Goal: Information Seeking & Learning: Learn about a topic

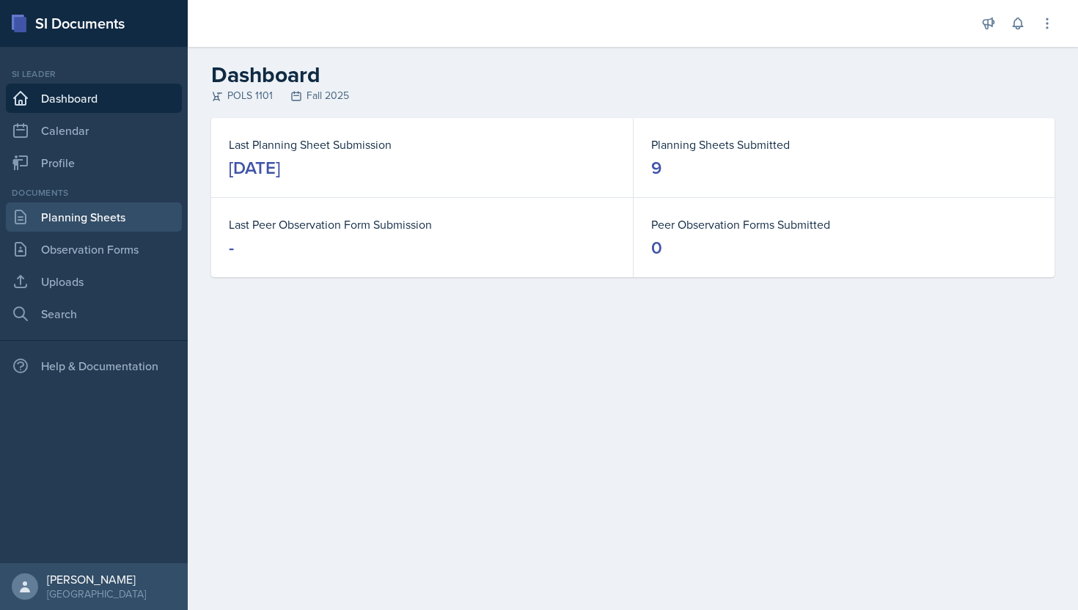
click at [127, 214] on link "Planning Sheets" at bounding box center [94, 216] width 176 height 29
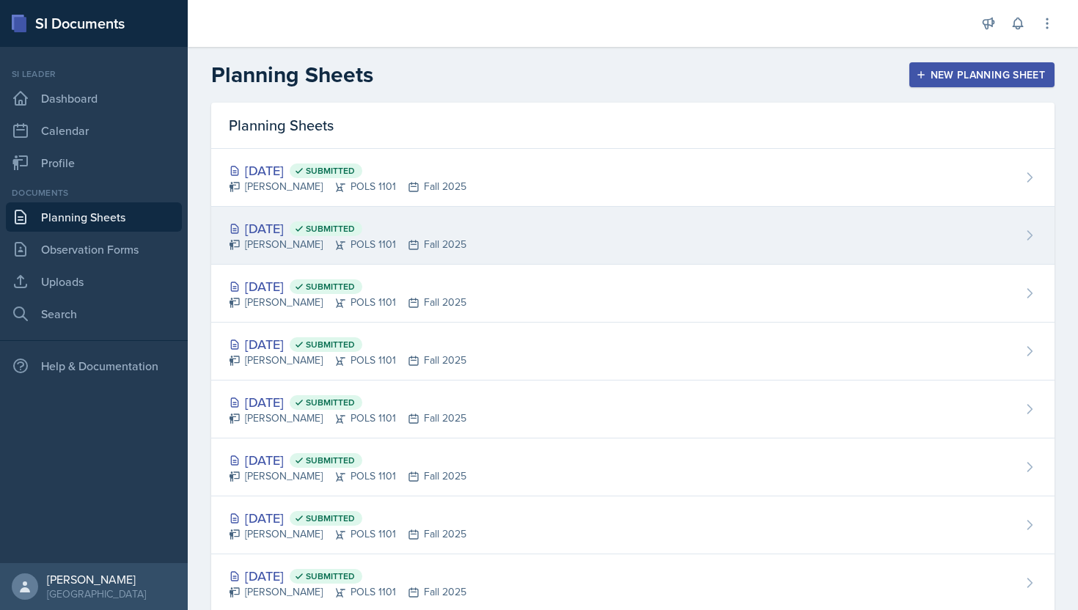
click at [316, 224] on div "[DATE] Submitted" at bounding box center [348, 228] width 238 height 20
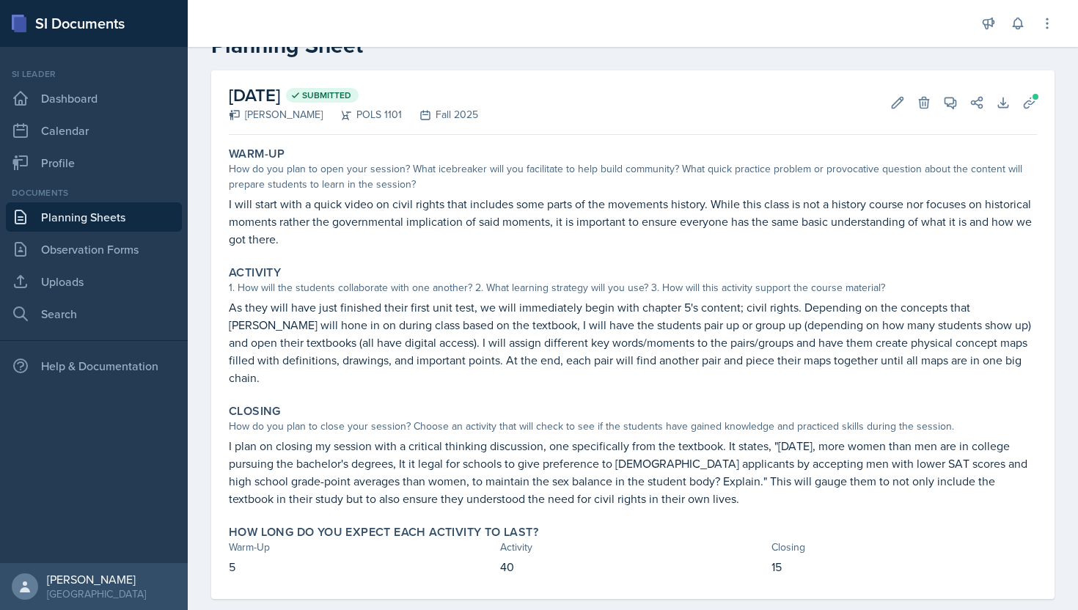
scroll to position [51, 0]
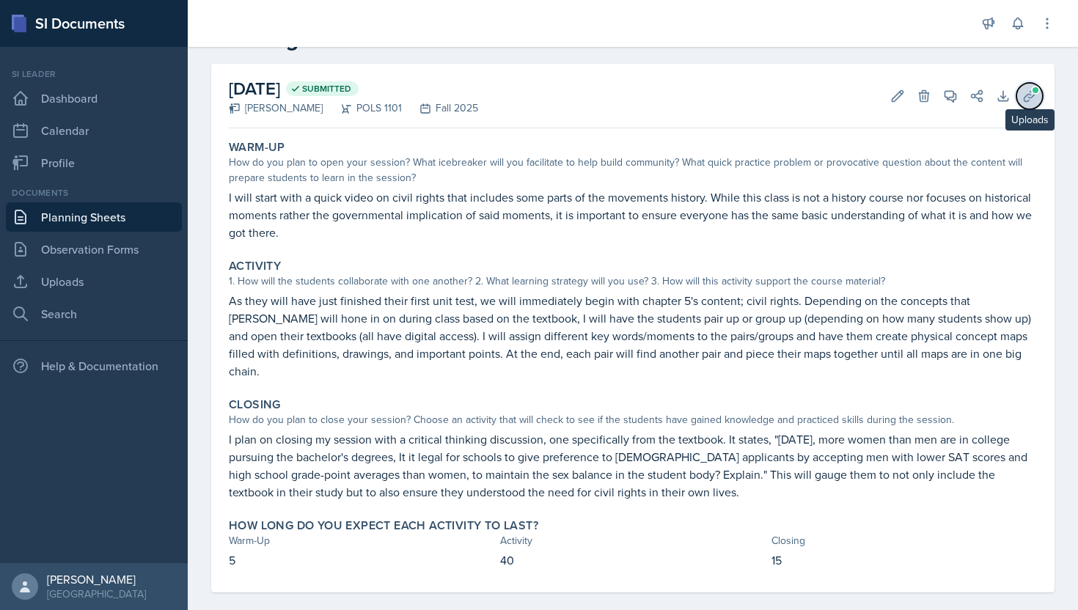
click at [1016, 96] on button "Uploads" at bounding box center [1029, 96] width 26 height 26
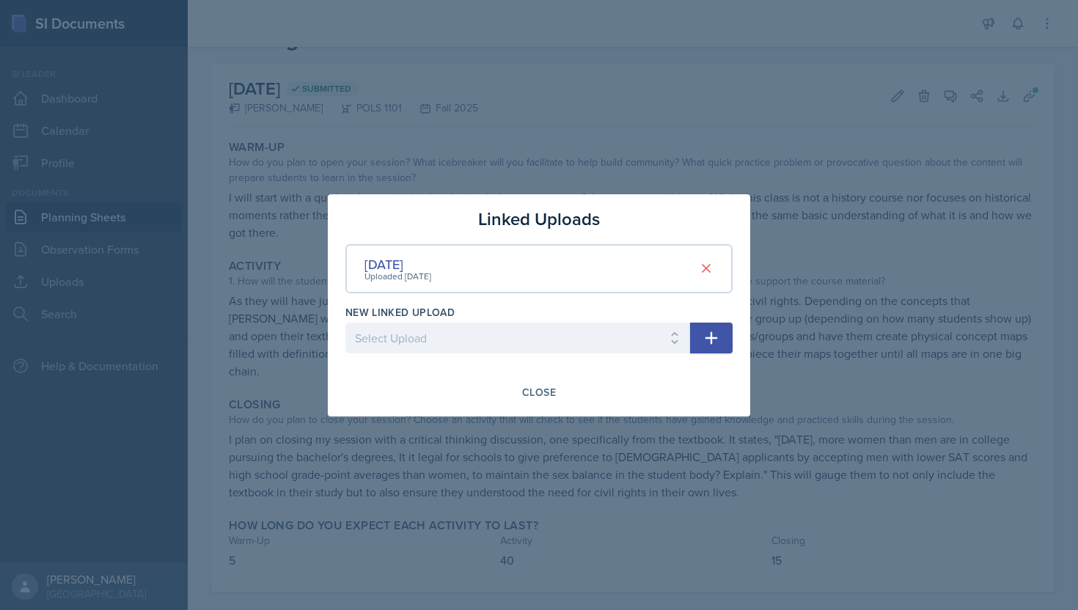
click at [526, 285] on div "[DATE] Uploaded [DATE]" at bounding box center [538, 268] width 387 height 49
click at [463, 279] on div "[DATE] Uploaded [DATE]" at bounding box center [538, 268] width 387 height 49
click at [590, 271] on div "[DATE] Uploaded [DATE]" at bounding box center [538, 268] width 387 height 49
click at [545, 342] on select "Select Upload SI Session - [DATE] SI Session - [DATE] SI Session - [DATE] SI Se…" at bounding box center [517, 338] width 345 height 31
click at [431, 262] on div "[DATE]" at bounding box center [397, 264] width 67 height 20
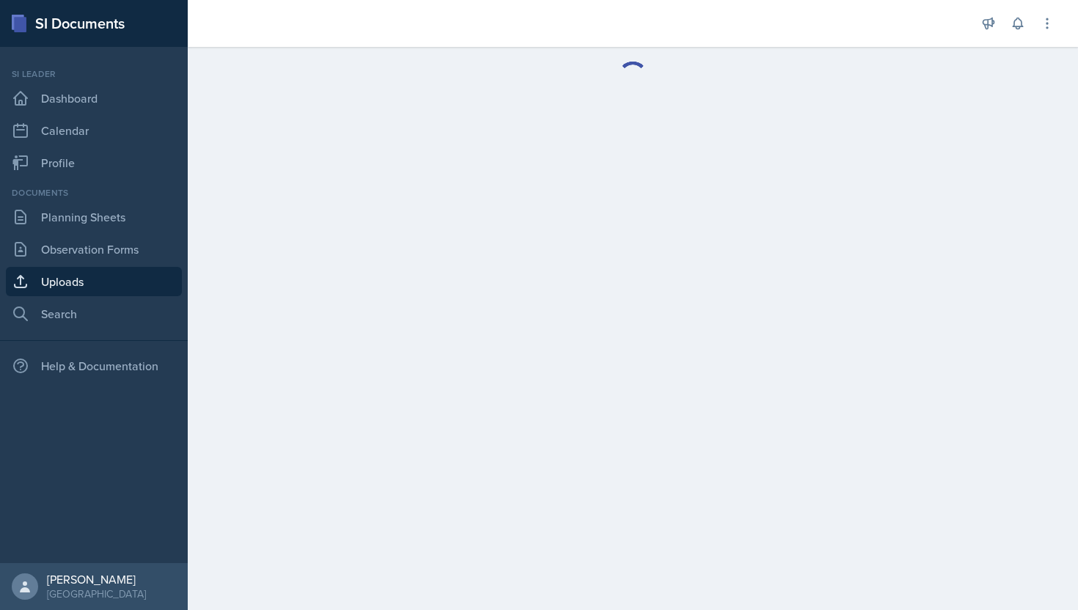
click at [446, 262] on main at bounding box center [633, 328] width 890 height 563
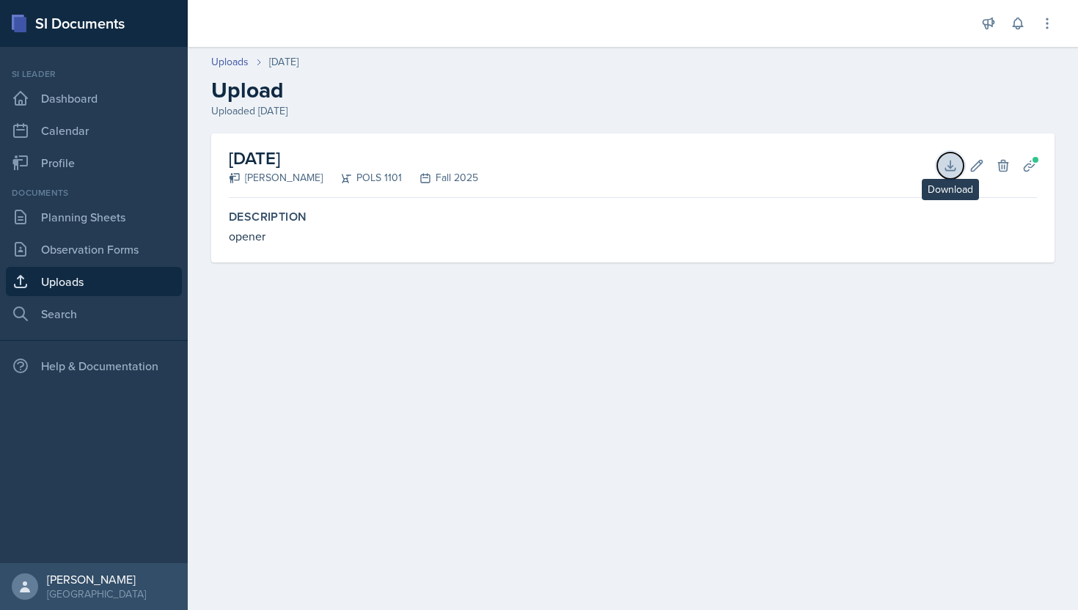
click at [947, 163] on icon at bounding box center [950, 165] width 15 height 15
click at [136, 282] on link "Uploads" at bounding box center [94, 281] width 176 height 29
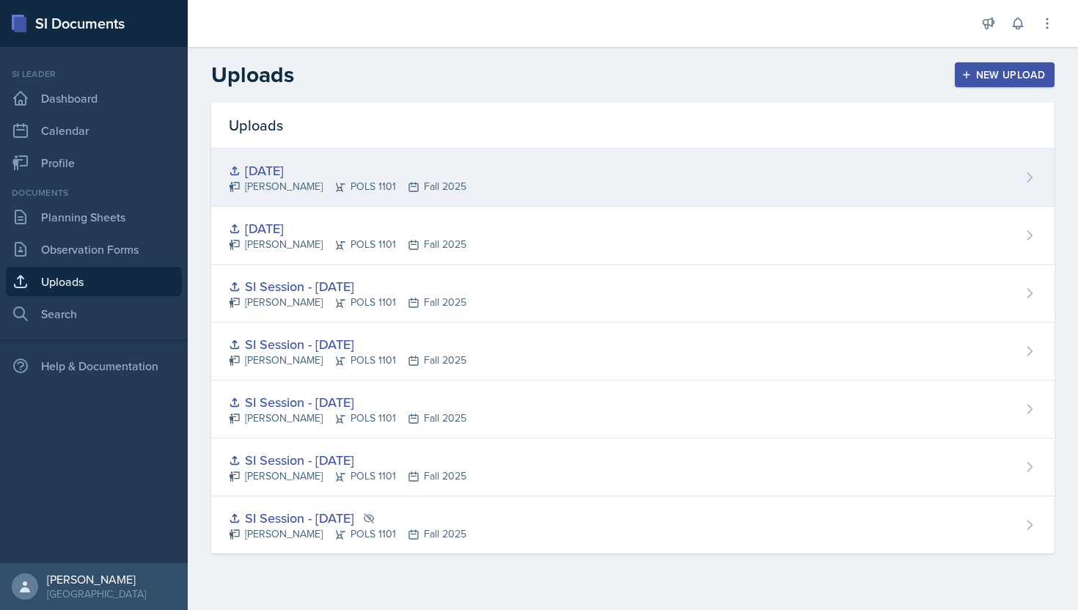
click at [331, 181] on div "[PERSON_NAME] POLS 1101 Fall 2025" at bounding box center [348, 186] width 238 height 15
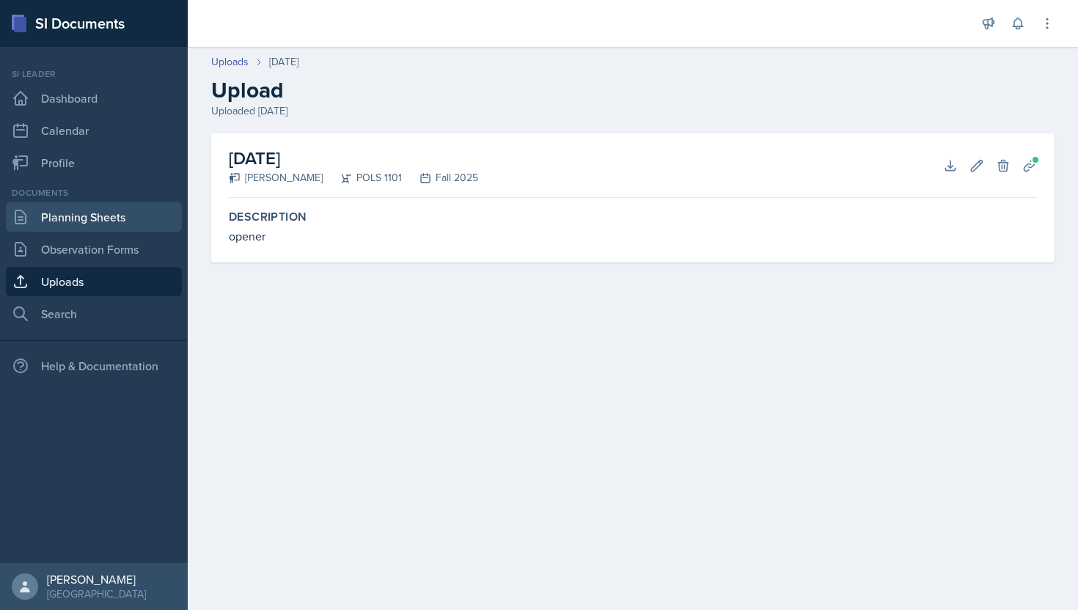
click at [115, 219] on link "Planning Sheets" at bounding box center [94, 216] width 176 height 29
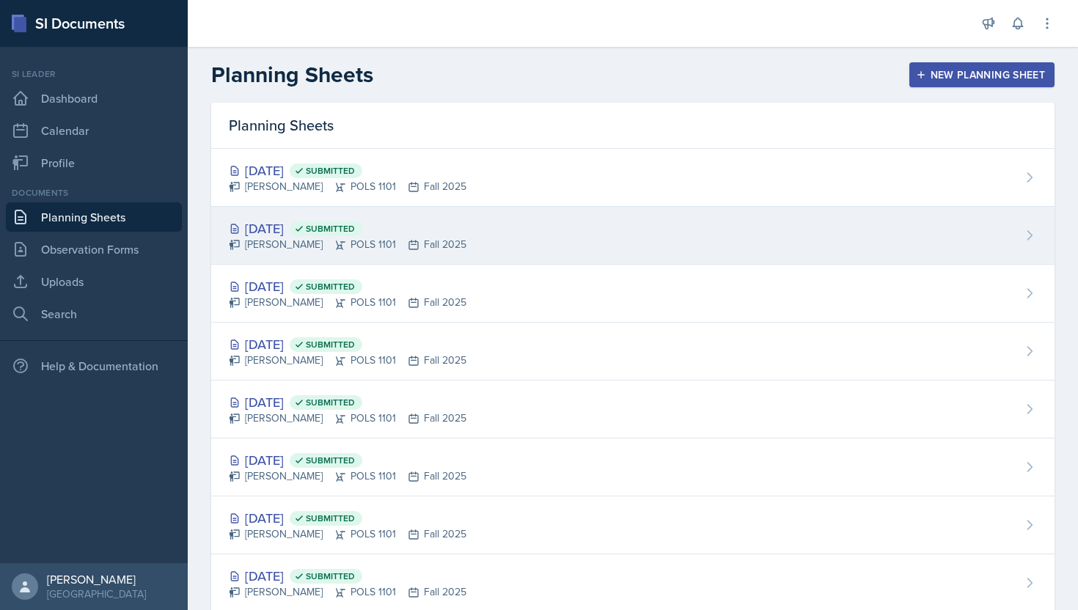
click at [315, 218] on div "[DATE] Submitted" at bounding box center [348, 228] width 238 height 20
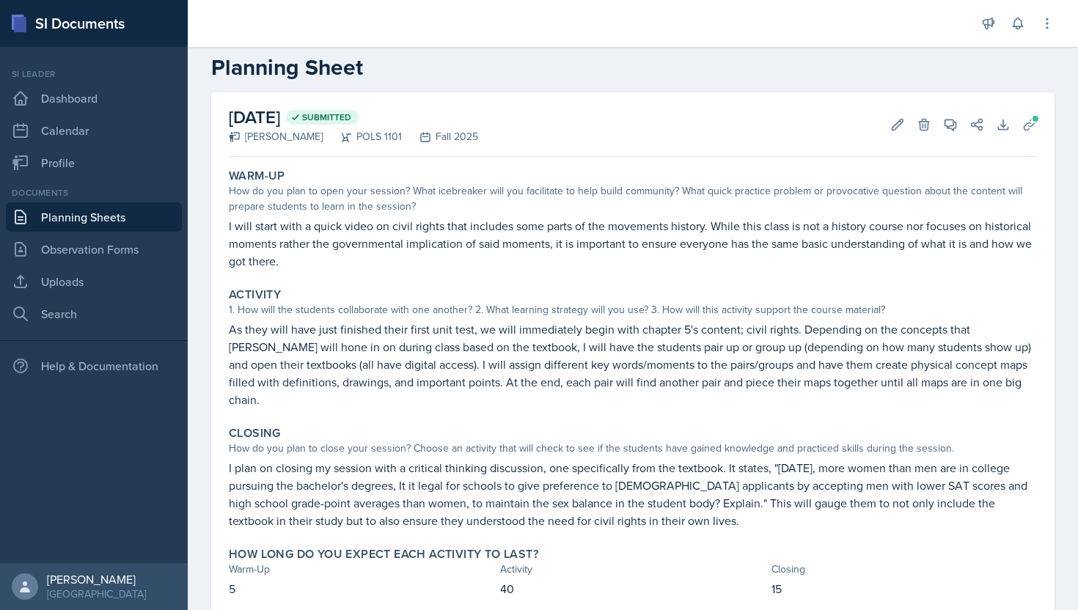
scroll to position [51, 0]
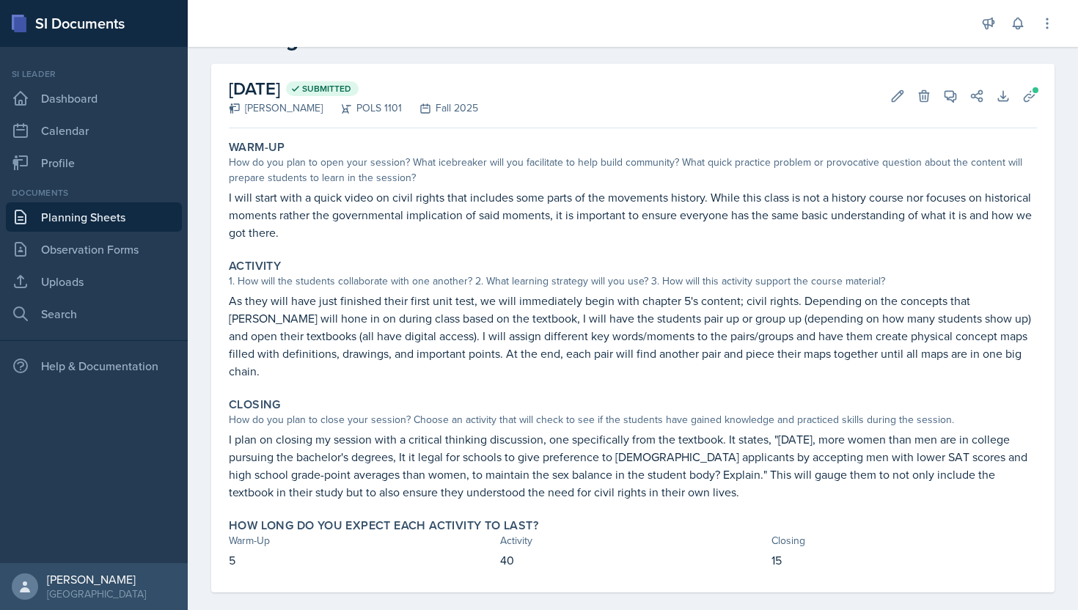
click at [127, 227] on link "Planning Sheets" at bounding box center [94, 216] width 176 height 29
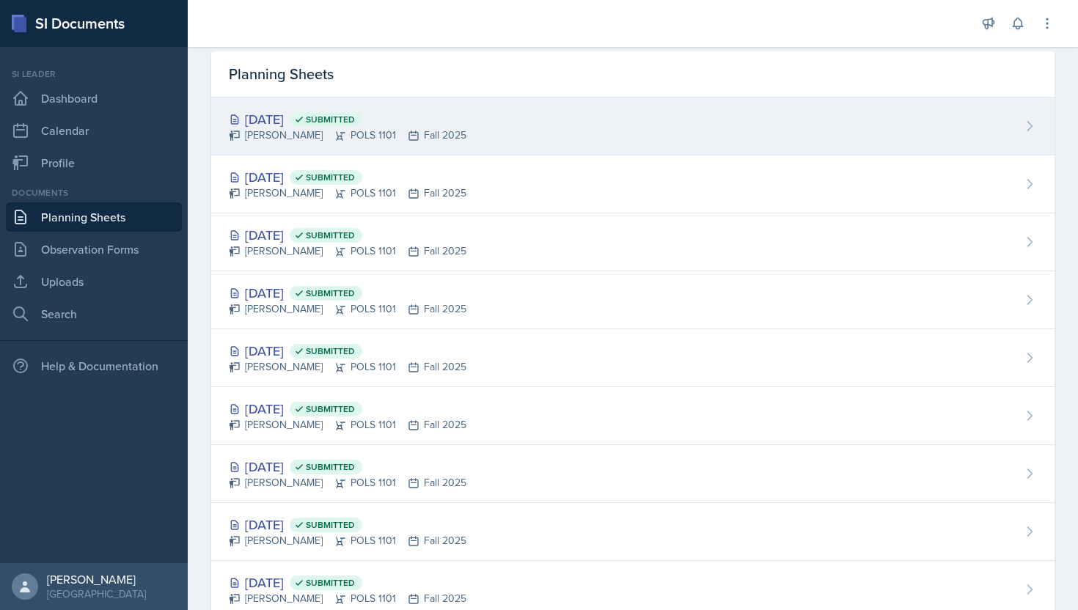
click at [330, 133] on div "[PERSON_NAME] POLS 1101 Fall 2025" at bounding box center [348, 135] width 238 height 15
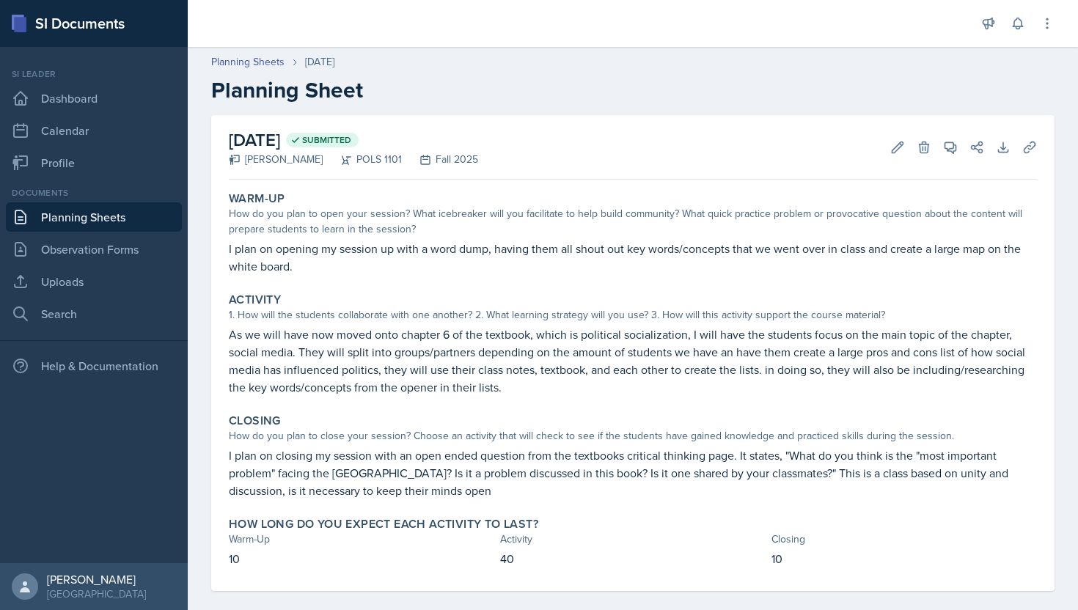
scroll to position [16, 0]
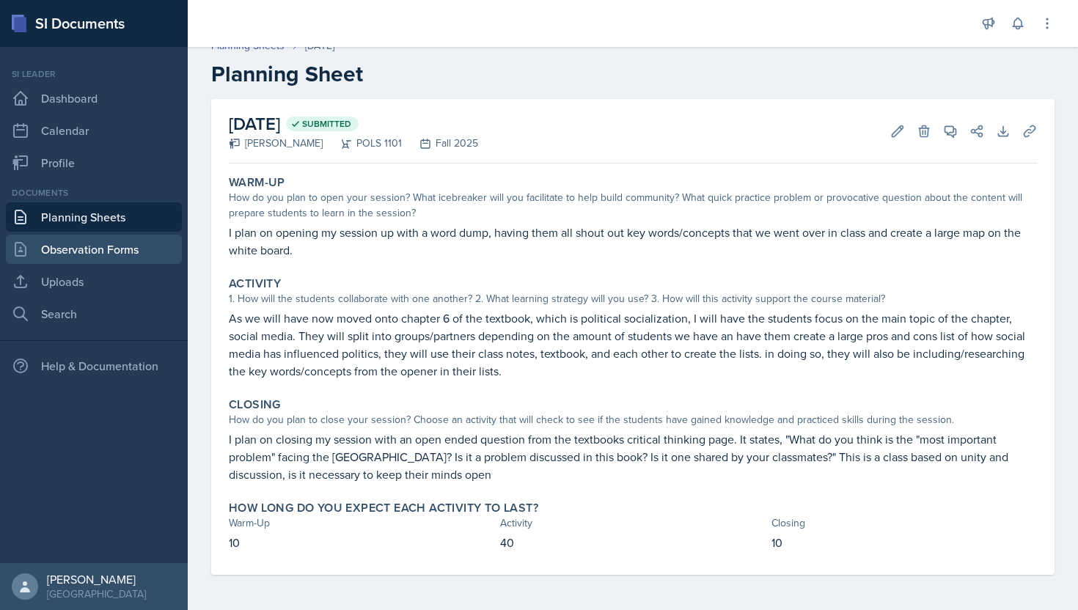
click at [118, 243] on link "Observation Forms" at bounding box center [94, 249] width 176 height 29
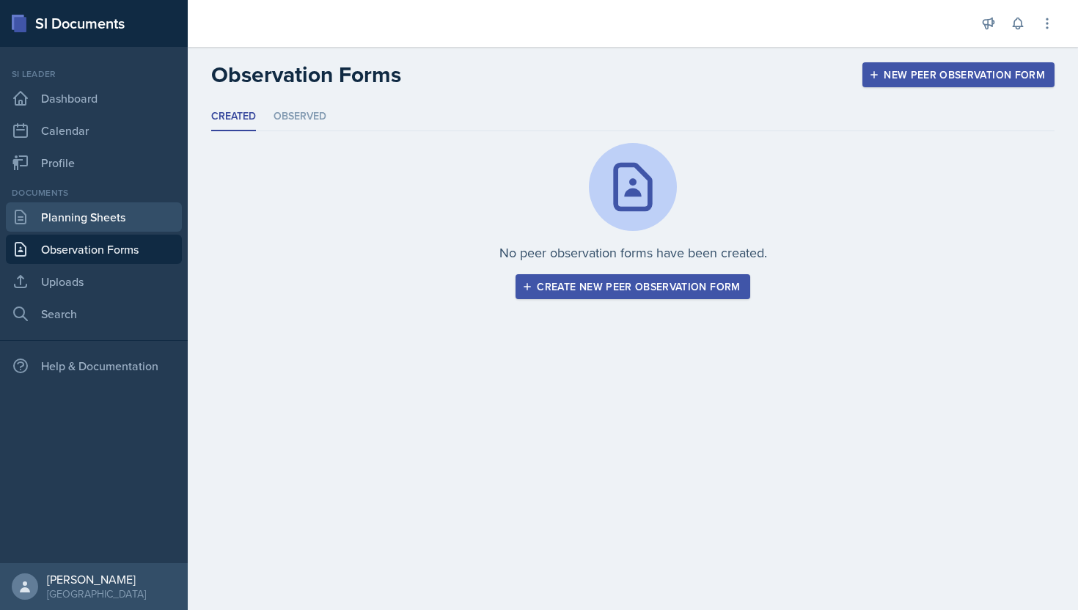
click at [92, 206] on link "Planning Sheets" at bounding box center [94, 216] width 176 height 29
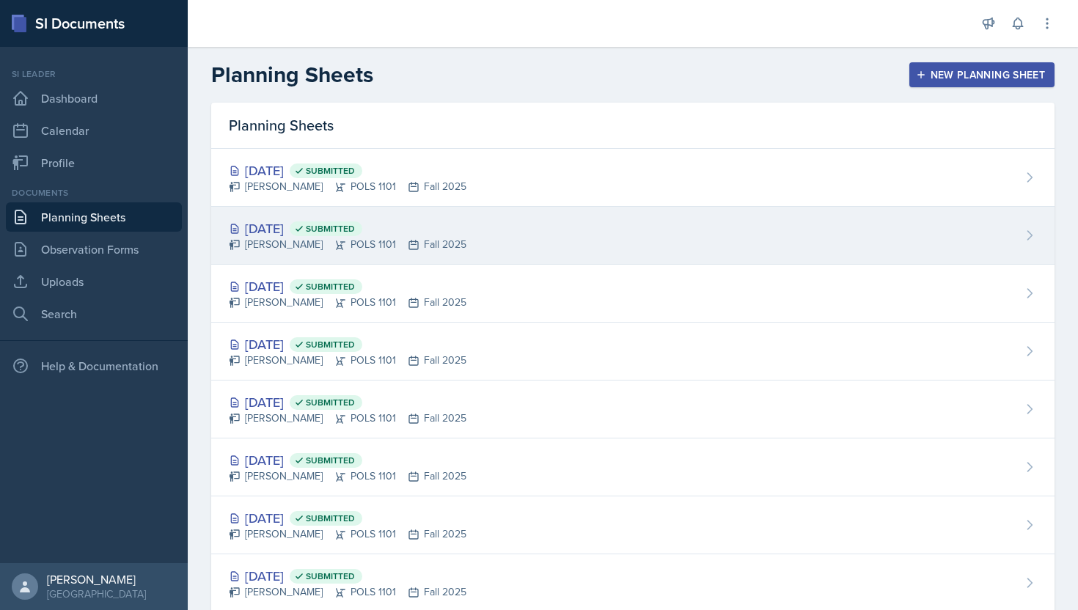
click at [297, 216] on div "[DATE] Submitted [PERSON_NAME] POLS 1101 Fall 2025" at bounding box center [632, 236] width 843 height 58
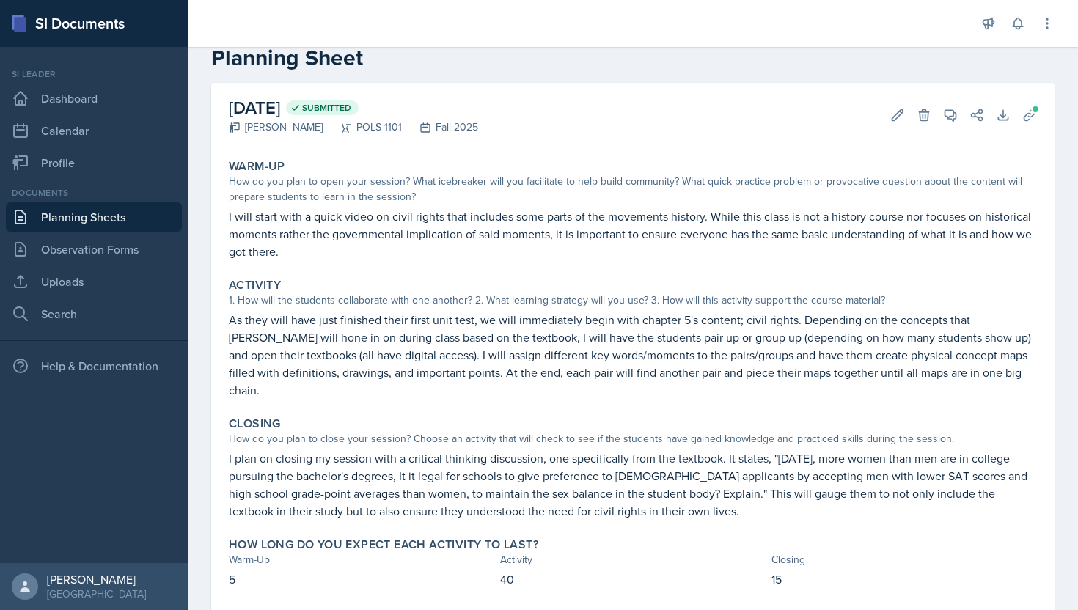
scroll to position [51, 0]
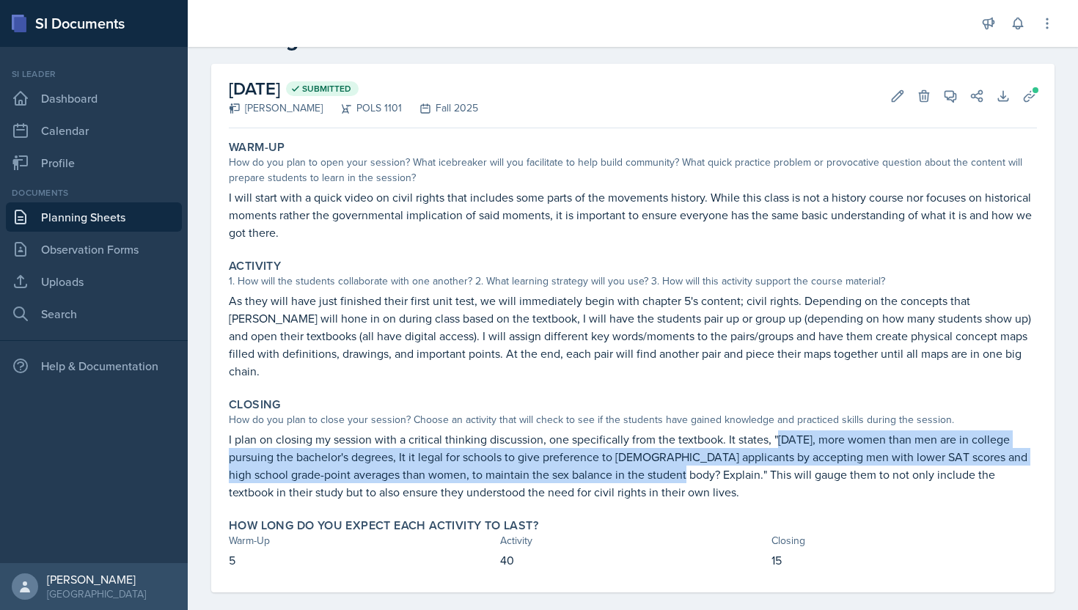
drag, startPoint x: 666, startPoint y: 462, endPoint x: 775, endPoint y: 424, distance: 114.8
click at [775, 430] on p "I plan on closing my session with a critical thinking discussion, one specifica…" at bounding box center [633, 465] width 808 height 70
copy p "[DATE], more women than men are in college pursuing the bachelor's degrees, It …"
